Goal: Information Seeking & Learning: Learn about a topic

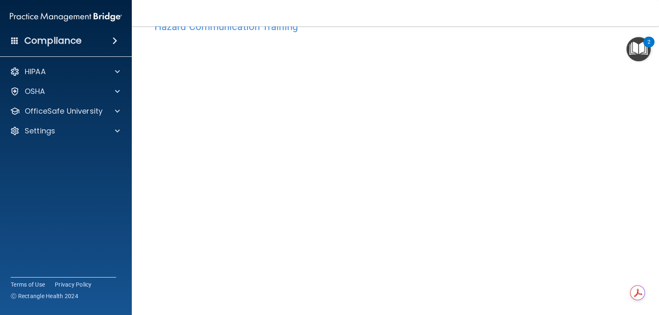
scroll to position [41, 0]
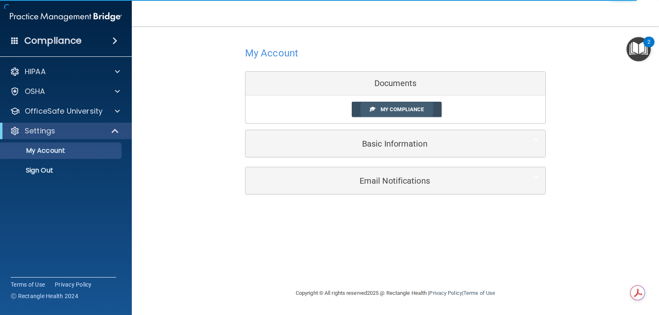
click at [402, 111] on span "My Compliance" at bounding box center [402, 109] width 43 height 6
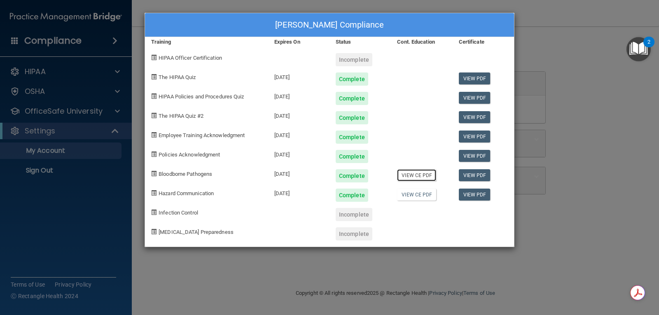
click at [412, 176] on link "View CE PDF" at bounding box center [416, 175] width 39 height 12
click at [414, 195] on link "View CE PDF" at bounding box center [416, 195] width 39 height 12
click at [616, 109] on div "Gabriela Harper's Compliance Training Expires On Status Cont. Education Certifi…" at bounding box center [329, 157] width 659 height 315
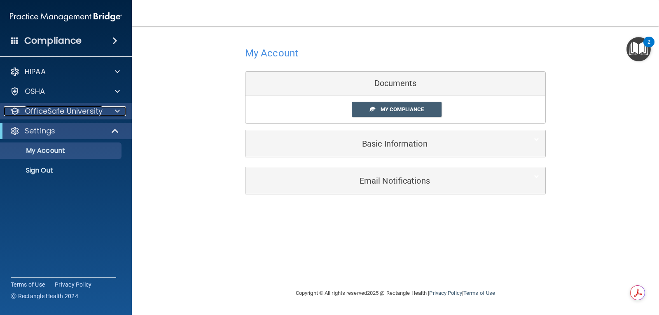
click at [94, 115] on p "OfficeSafe University" at bounding box center [64, 111] width 78 height 10
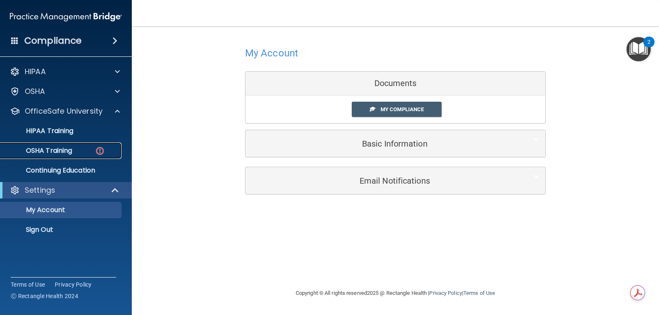
click at [89, 153] on div "OSHA Training" at bounding box center [61, 151] width 113 height 8
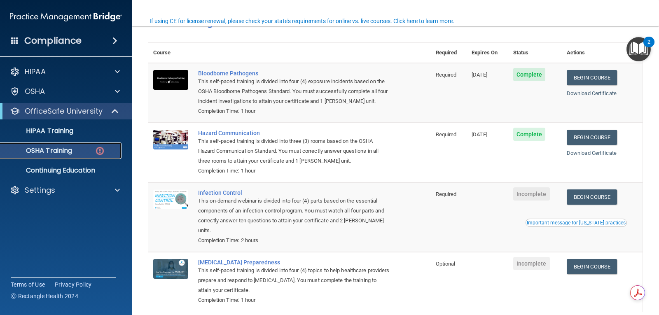
scroll to position [94, 0]
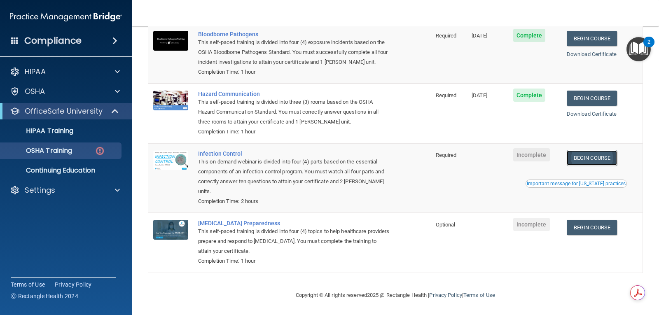
click at [603, 159] on link "Begin Course" at bounding box center [592, 157] width 50 height 15
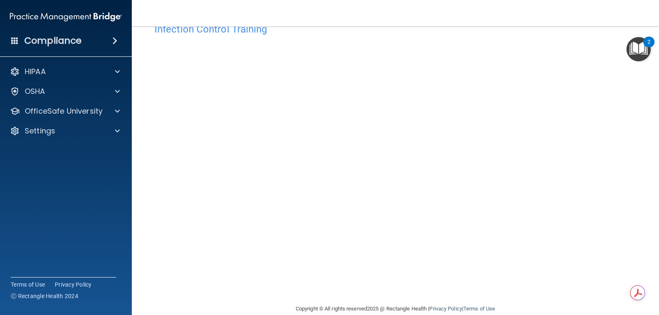
scroll to position [38, 0]
